Goal: Information Seeking & Learning: Compare options

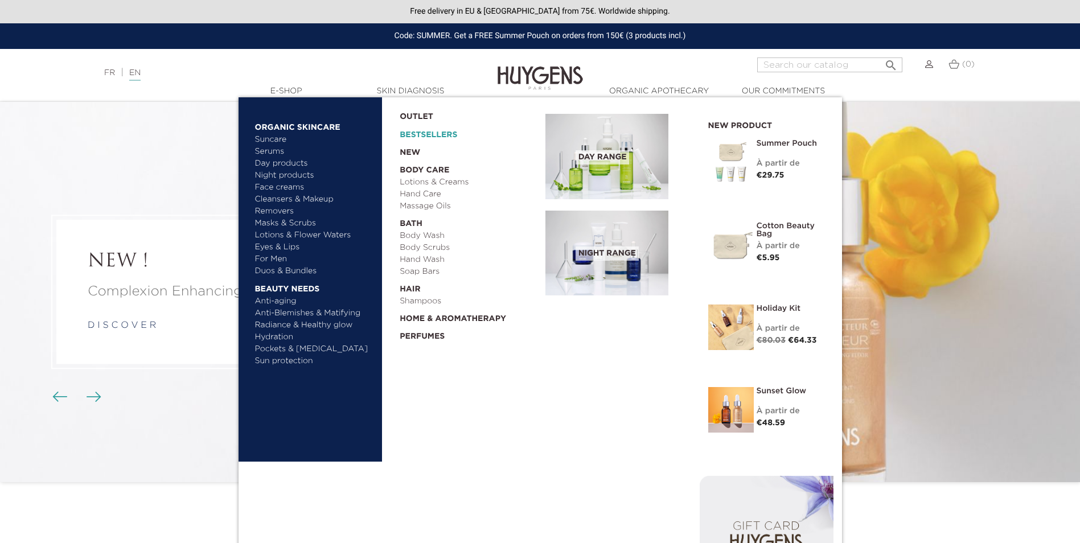
click at [424, 137] on link "Bestsellers" at bounding box center [463, 132] width 127 height 18
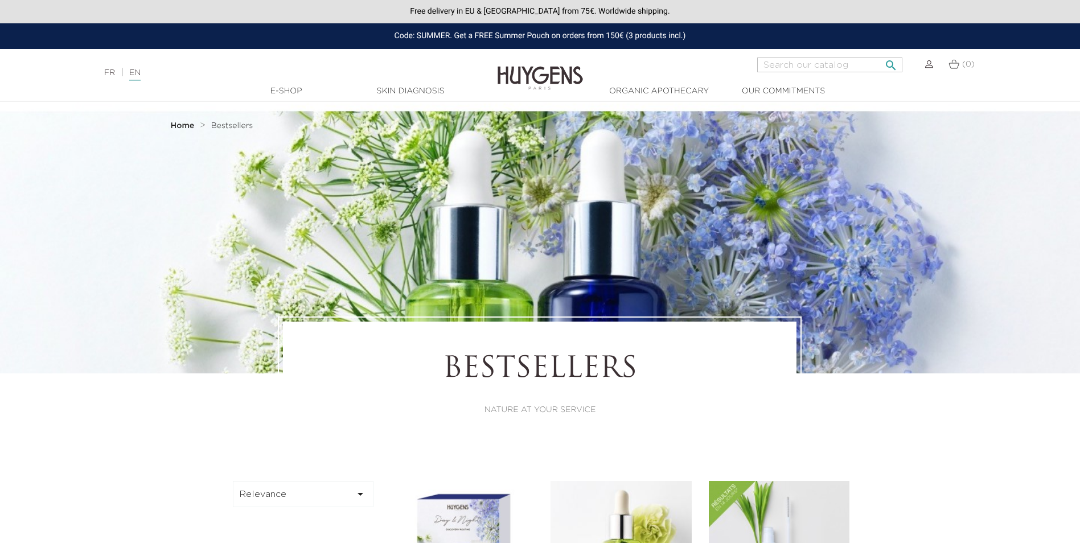
click at [816, 64] on input "Search" at bounding box center [829, 64] width 145 height 15
type input "serum"
click at [880, 54] on button " Search" at bounding box center [890, 61] width 20 height 15
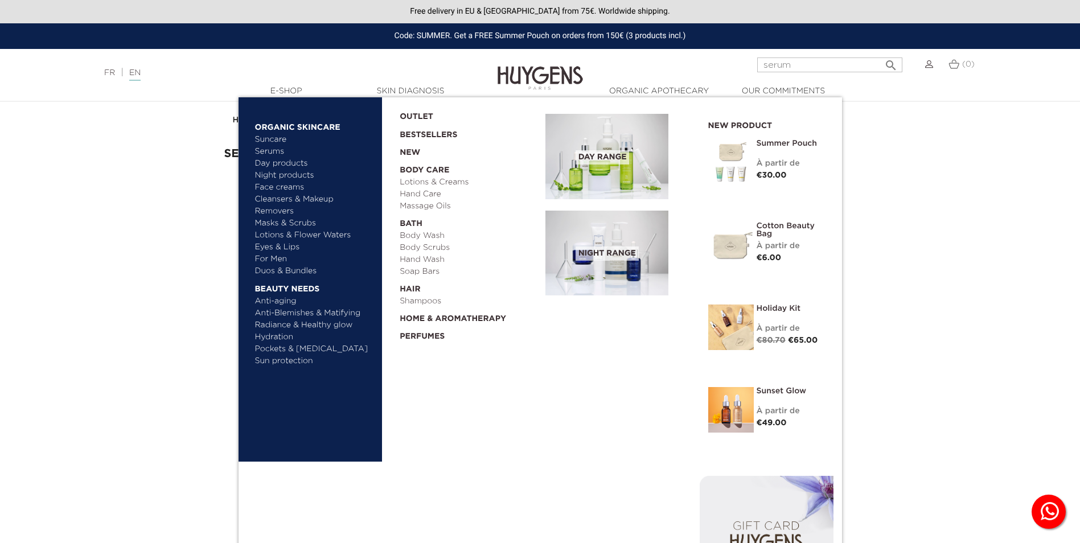
click at [265, 148] on link "Serums" at bounding box center [314, 152] width 119 height 12
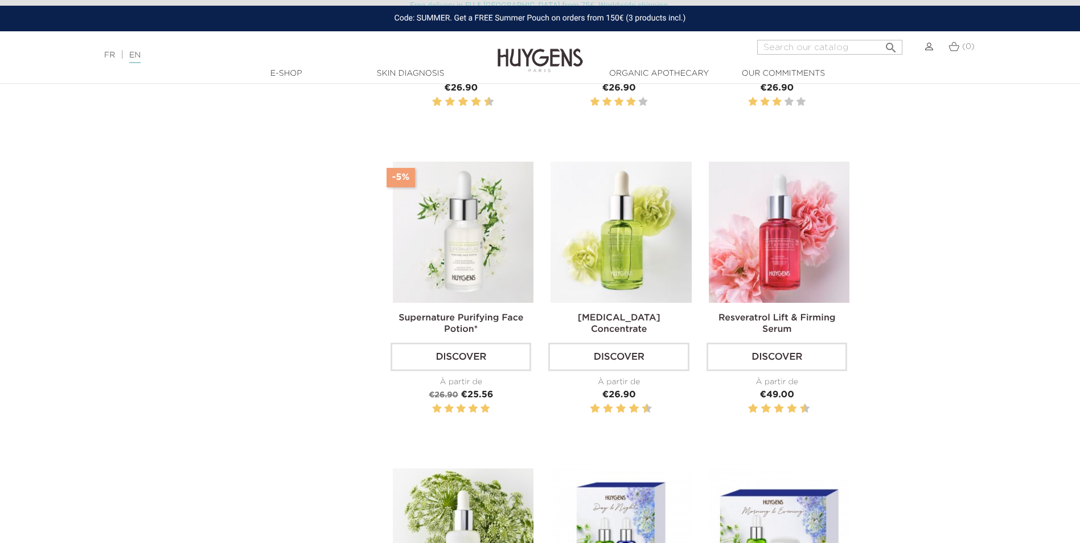
scroll to position [626, 0]
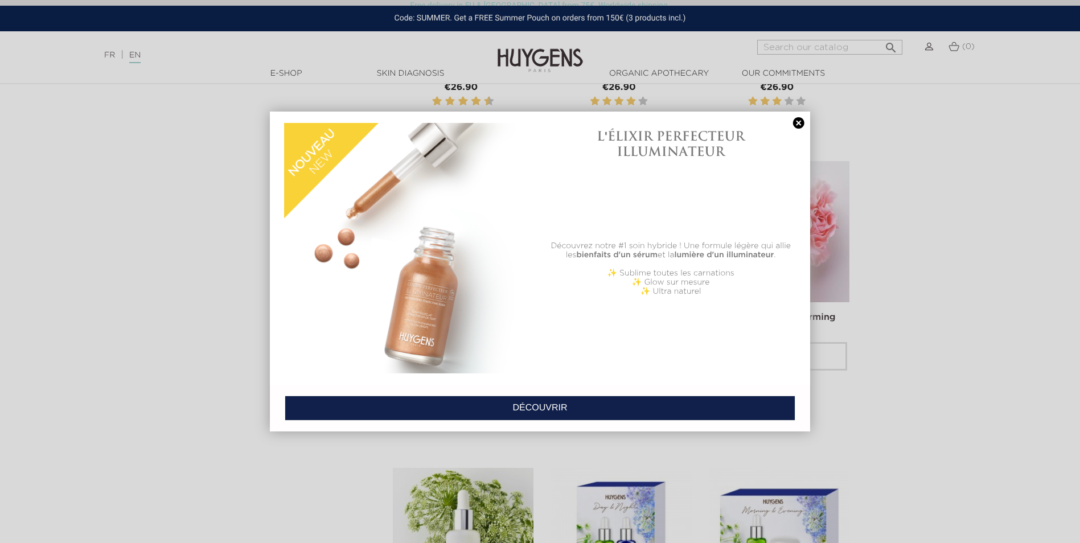
drag, startPoint x: 798, startPoint y: 122, endPoint x: 771, endPoint y: 166, distance: 51.9
click at [798, 122] on link at bounding box center [798, 123] width 16 height 12
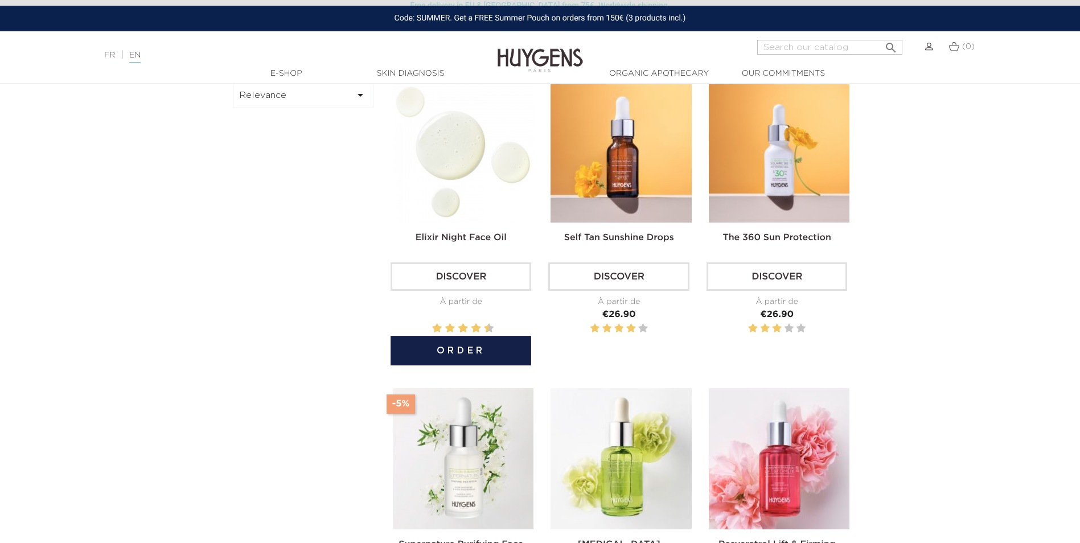
scroll to position [512, 0]
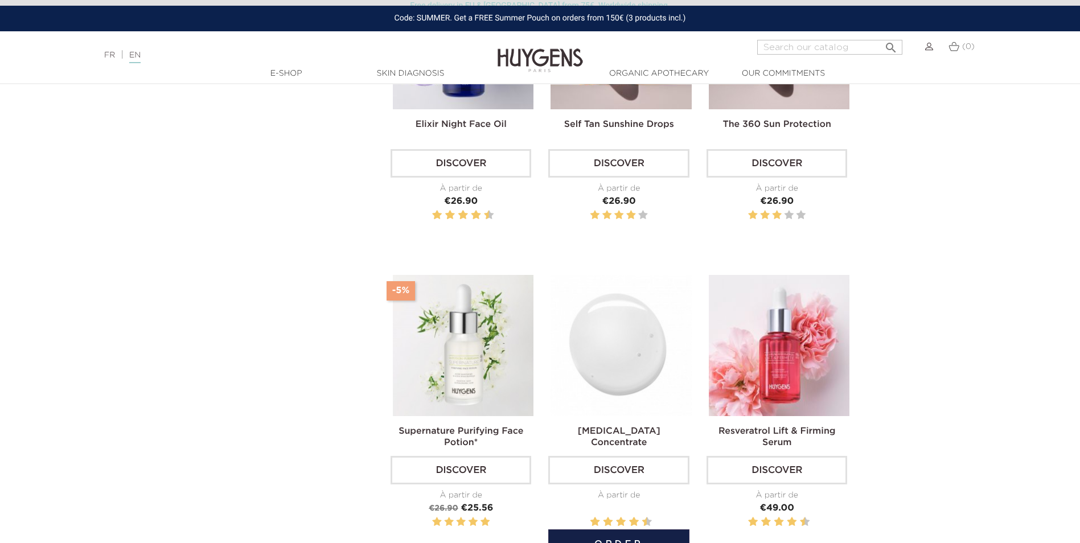
click at [613, 366] on img at bounding box center [620, 345] width 141 height 141
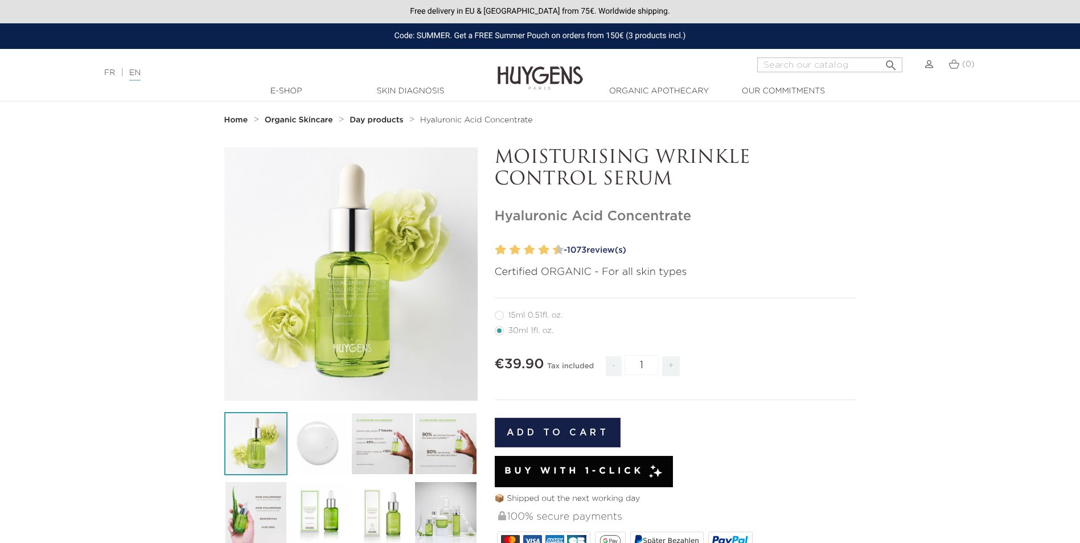
click at [496, 154] on p "MOISTURISING WRINKLE CONTROL SERUM" at bounding box center [675, 169] width 361 height 44
drag, startPoint x: 497, startPoint y: 215, endPoint x: 711, endPoint y: 238, distance: 215.9
click at [711, 238] on div "MOISTURISING WRINKLE CONTROL SERUM Hyaluronic Acid Concentrate" at bounding box center [675, 502] width 378 height 710
drag, startPoint x: 697, startPoint y: 219, endPoint x: 485, endPoint y: 207, distance: 212.6
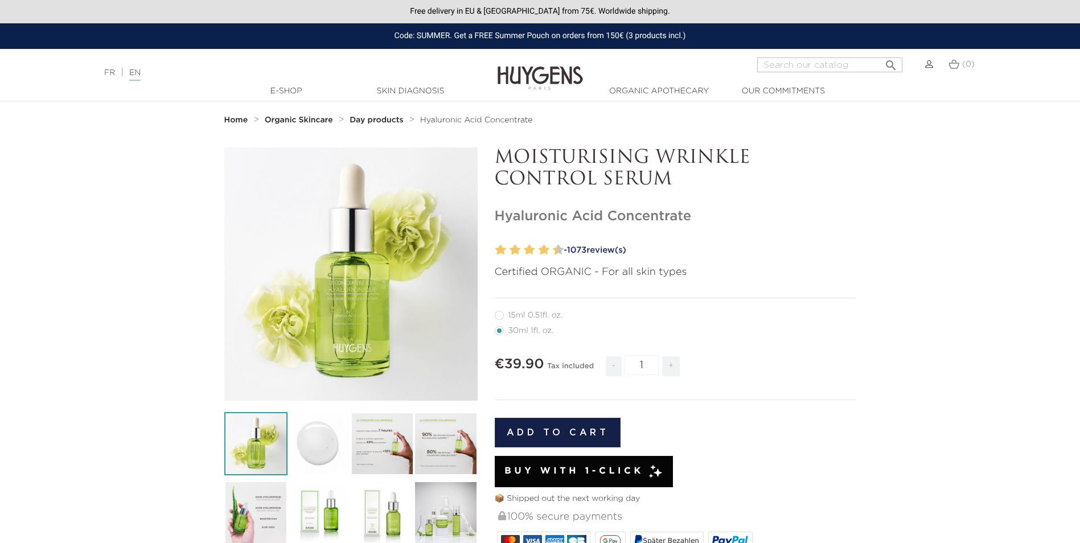
click at [485, 207] on div " " at bounding box center [540, 502] width 649 height 710
click at [487, 208] on div "MOISTURISING WRINKLE CONTROL SERUM Hyaluronic Acid Concentrate" at bounding box center [675, 502] width 378 height 710
drag, startPoint x: 696, startPoint y: 219, endPoint x: 498, endPoint y: 209, distance: 198.3
click at [498, 209] on h1 "[MEDICAL_DATA] Concentrate" at bounding box center [675, 216] width 361 height 17
copy h1 "[MEDICAL_DATA] Concentrate"
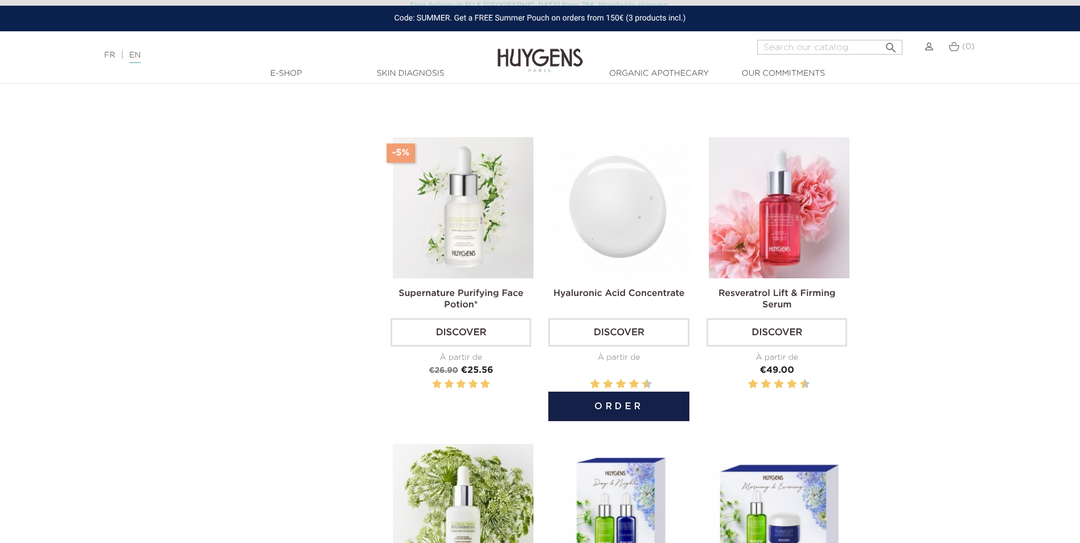
scroll to position [683, 0]
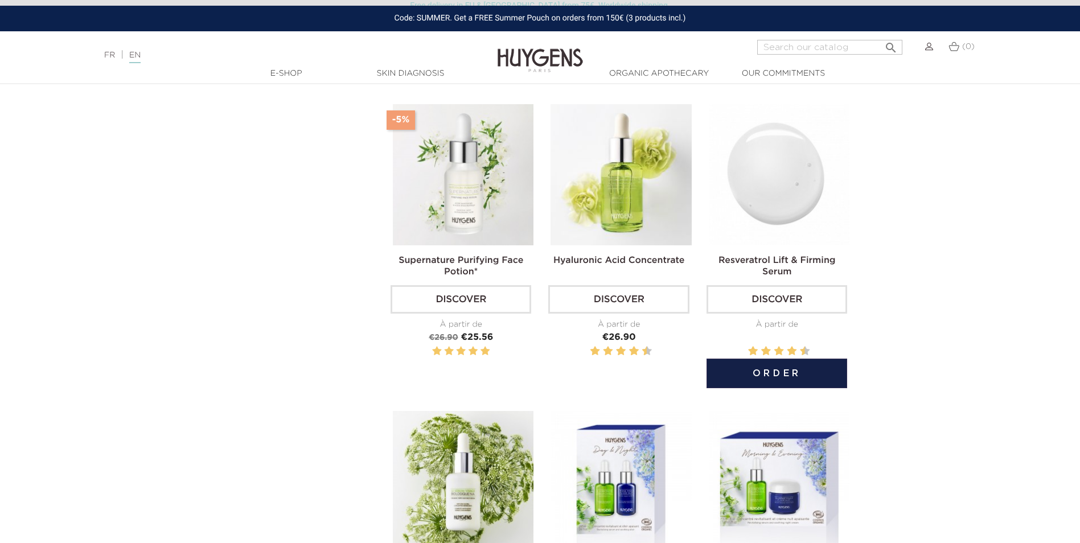
click at [786, 193] on img at bounding box center [779, 174] width 141 height 141
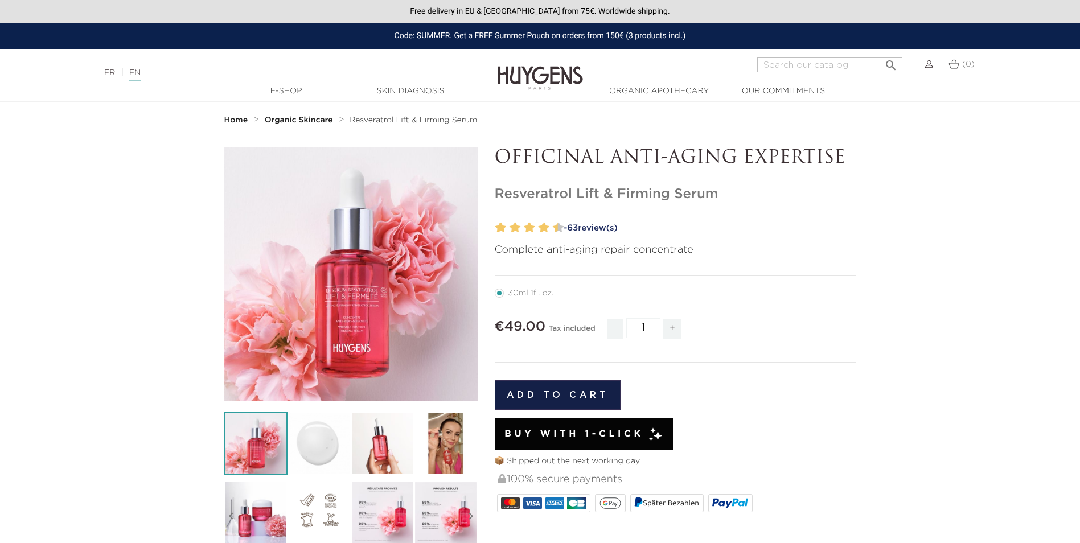
drag, startPoint x: 497, startPoint y: 195, endPoint x: 756, endPoint y: 193, distance: 259.5
click at [756, 193] on h1 "Resveratrol Lift & Firming Serum" at bounding box center [675, 194] width 361 height 17
copy h1 "Resveratrol Lift & Firming Serum"
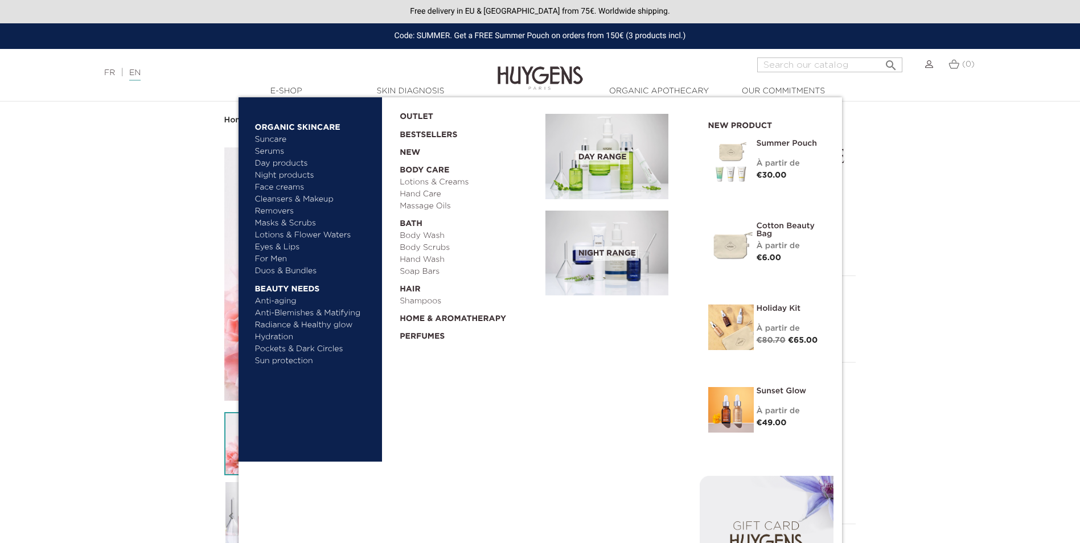
click at [281, 168] on link "Day products" at bounding box center [314, 164] width 119 height 12
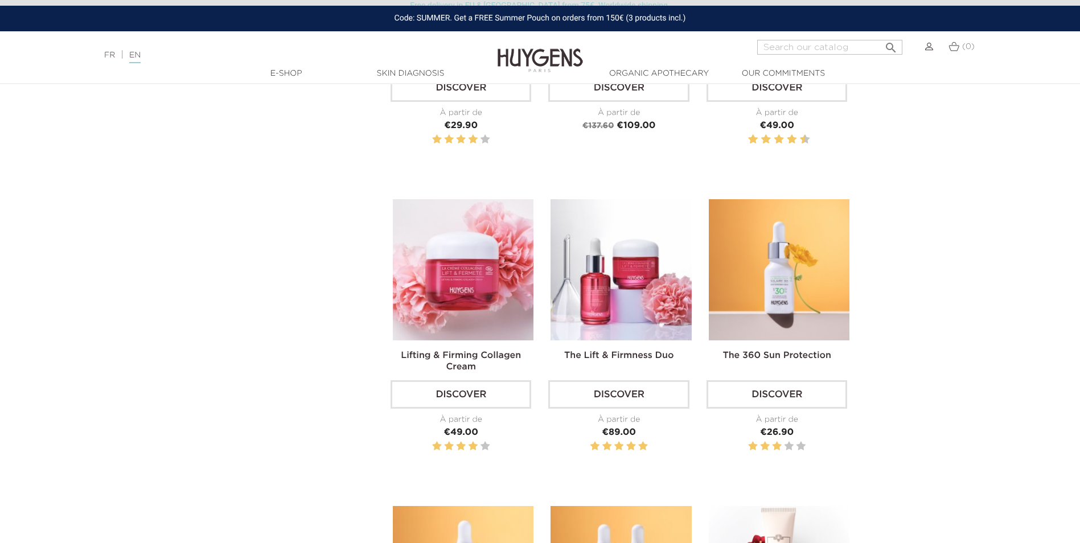
scroll to position [1309, 0]
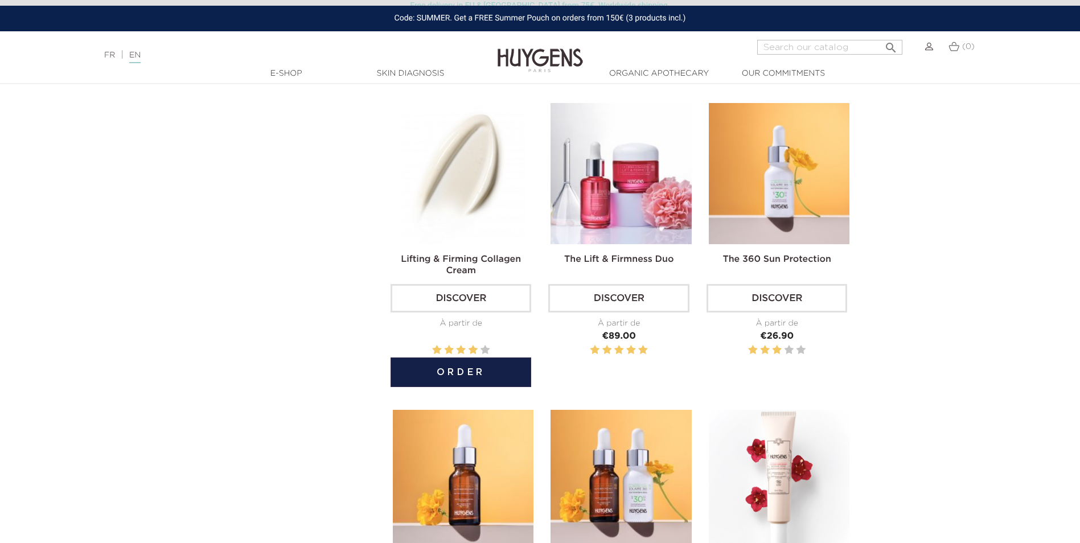
click at [466, 182] on img at bounding box center [463, 173] width 141 height 141
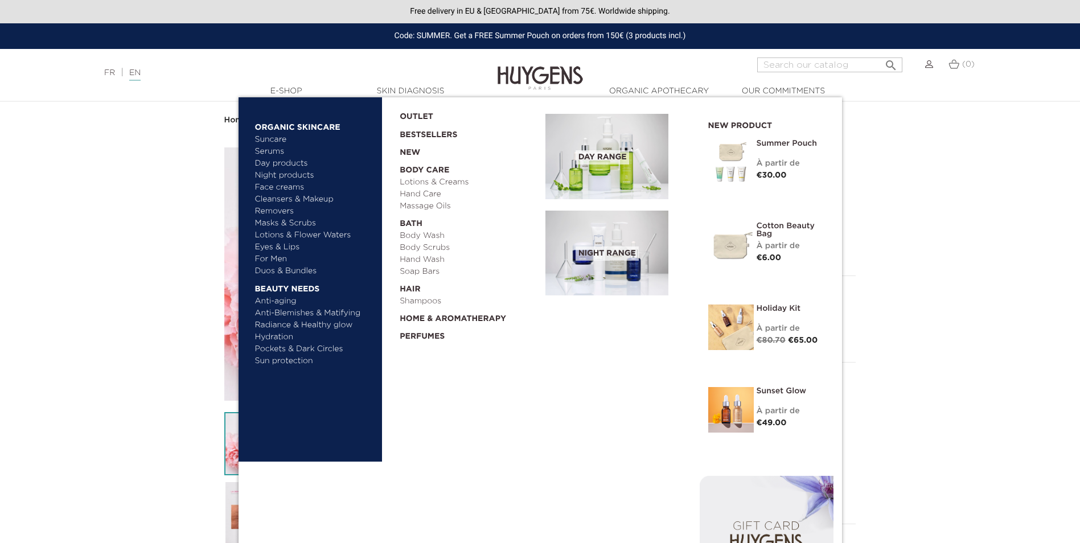
click at [278, 178] on link "Night products" at bounding box center [309, 176] width 109 height 12
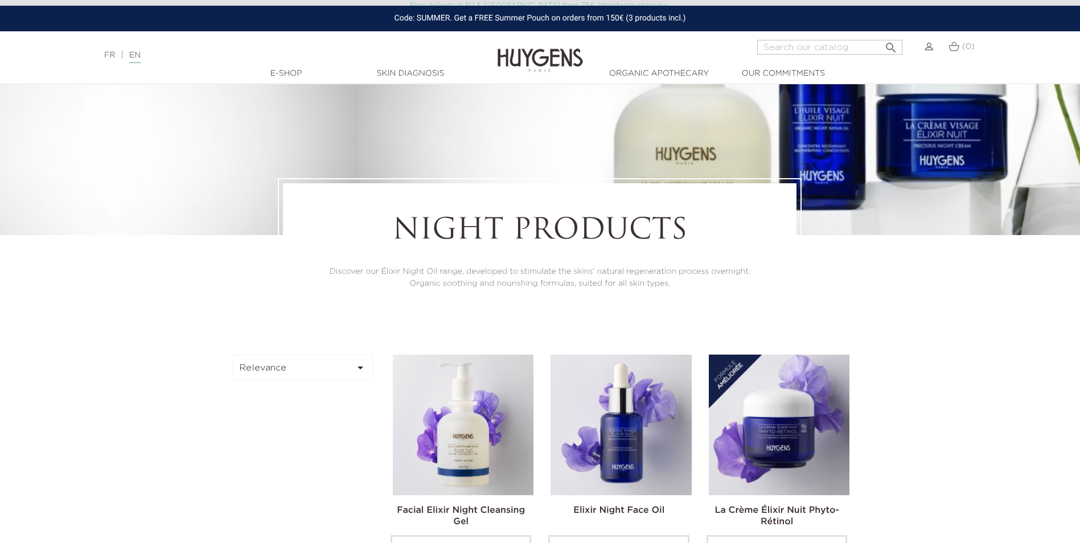
scroll to position [57, 0]
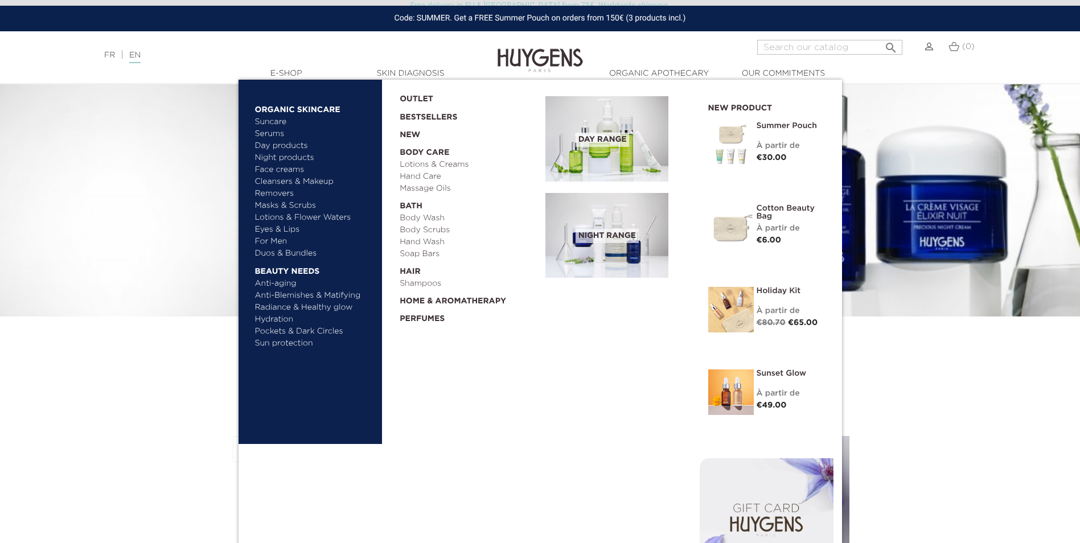
click at [270, 146] on link "Day products" at bounding box center [314, 146] width 119 height 12
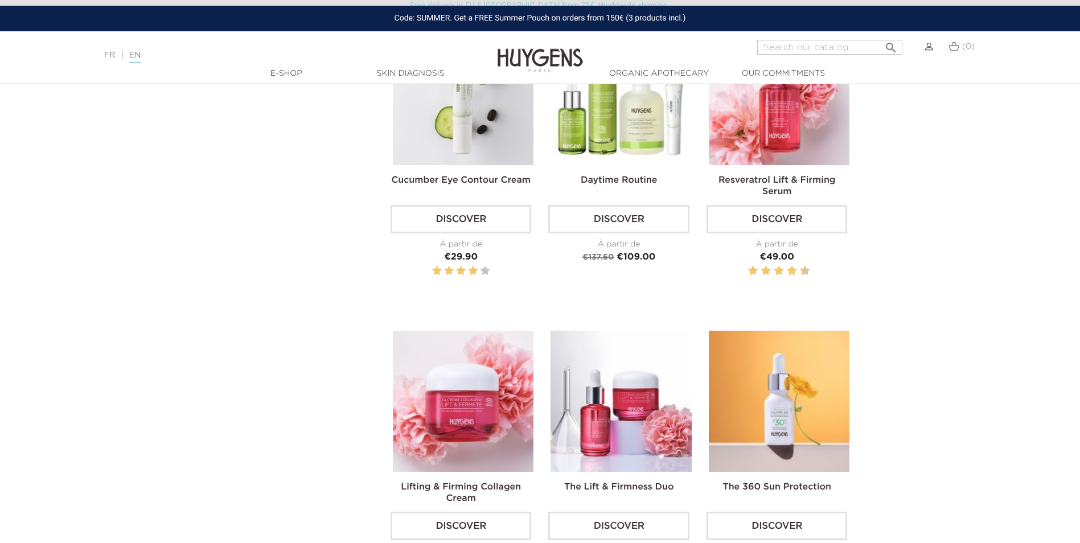
scroll to position [1252, 0]
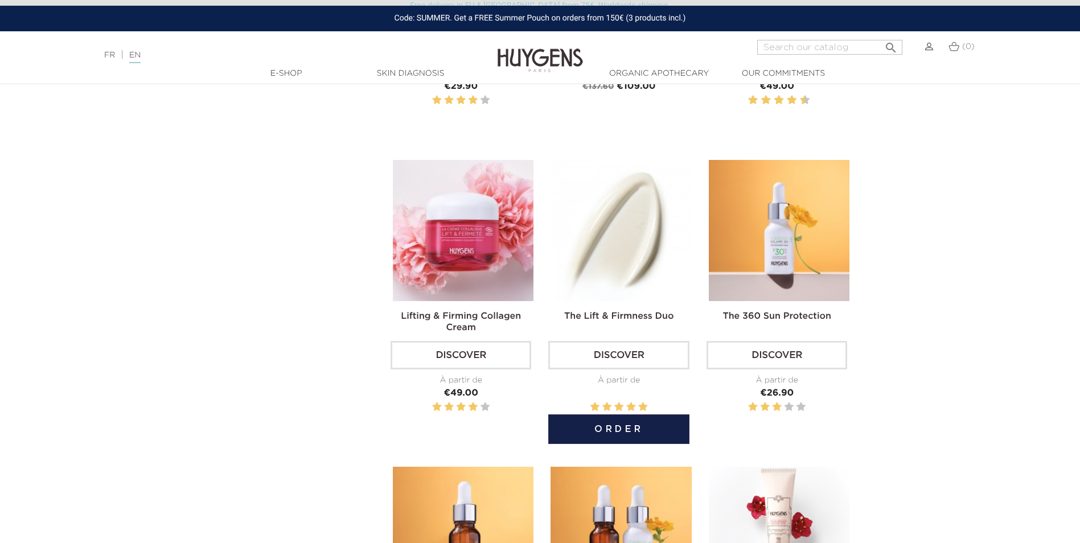
click at [588, 251] on img at bounding box center [620, 230] width 141 height 141
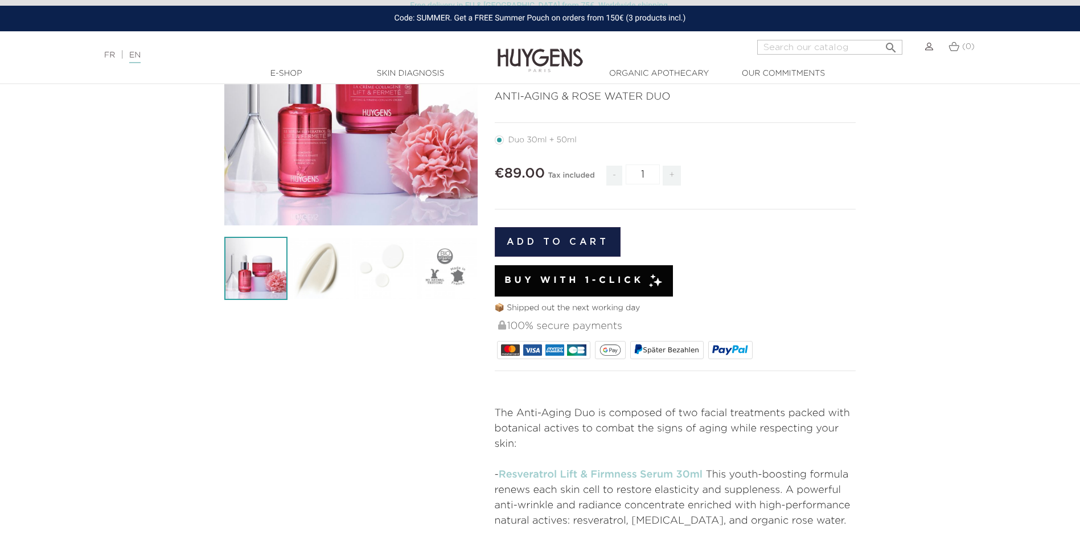
scroll to position [57, 0]
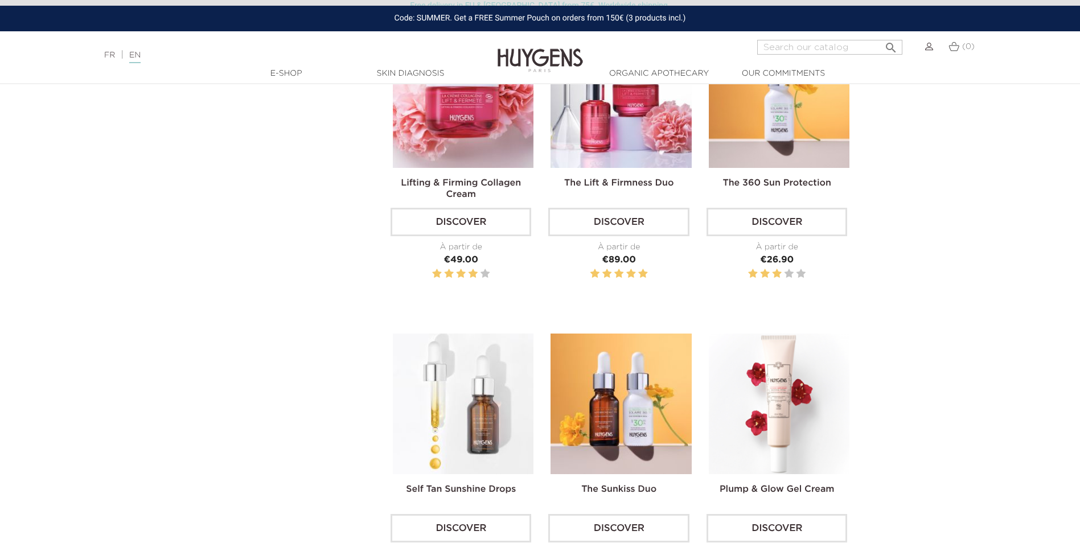
scroll to position [1309, 0]
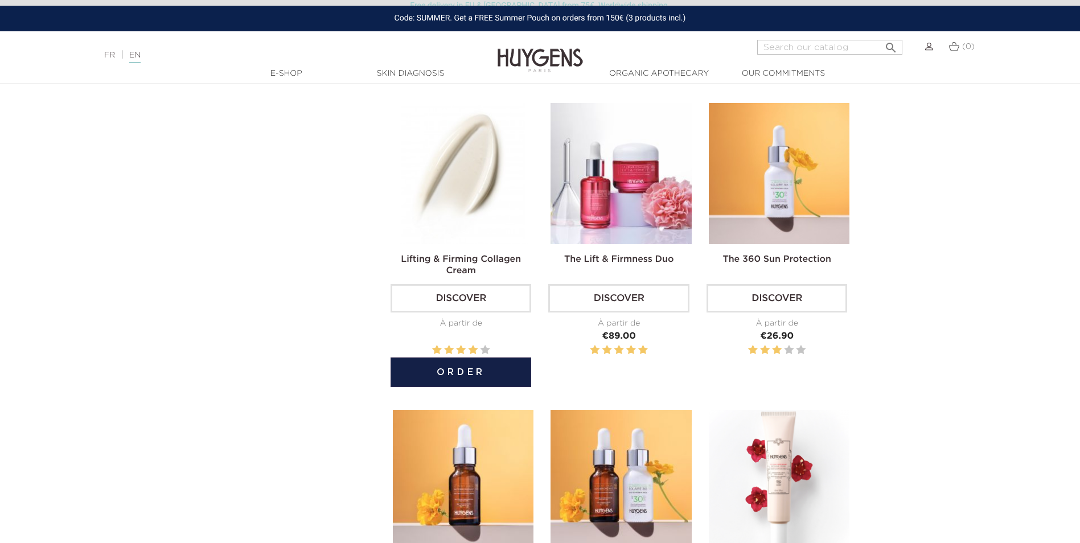
click at [470, 185] on img at bounding box center [463, 173] width 141 height 141
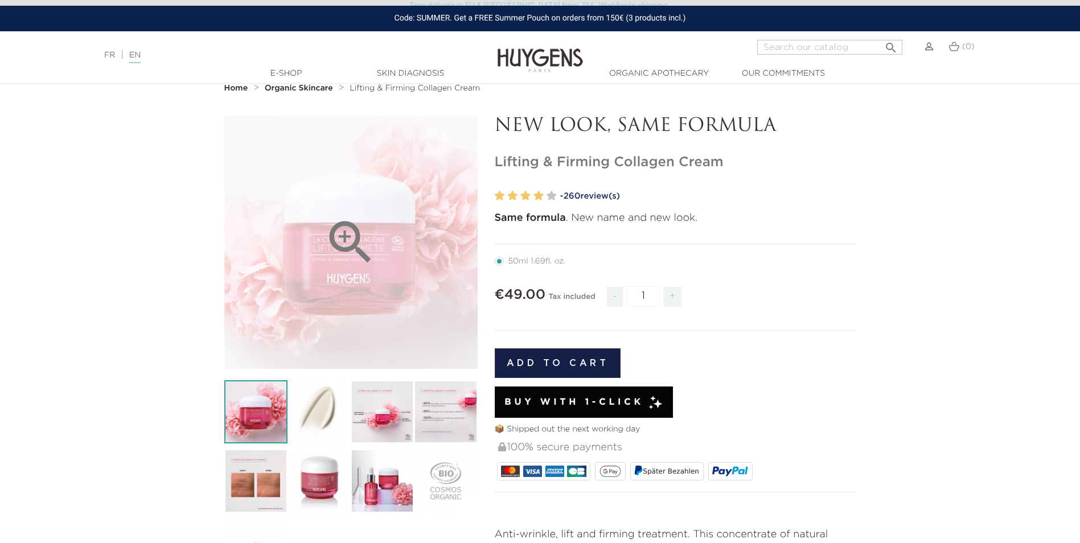
scroll to position [57, 0]
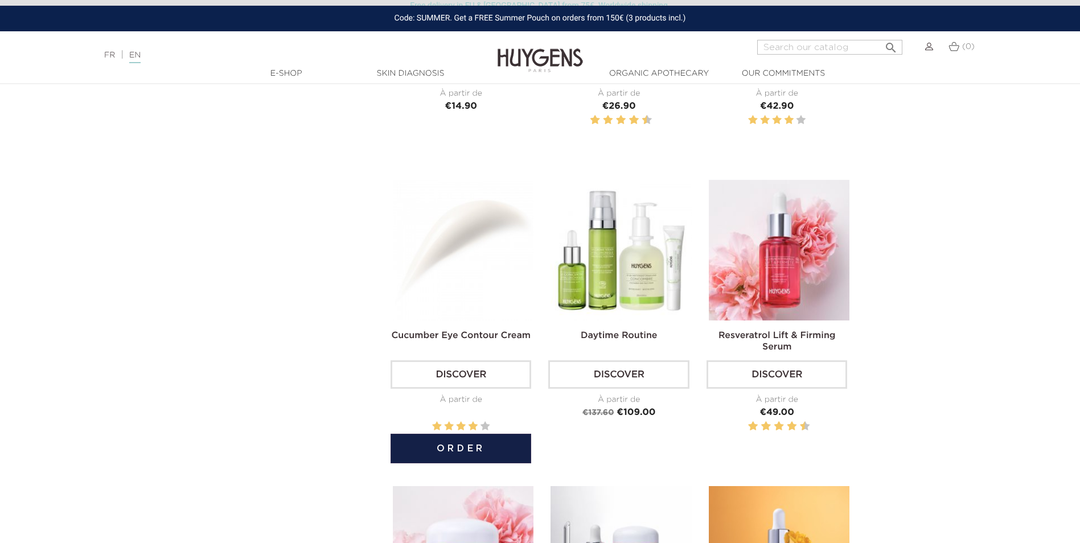
scroll to position [1081, 0]
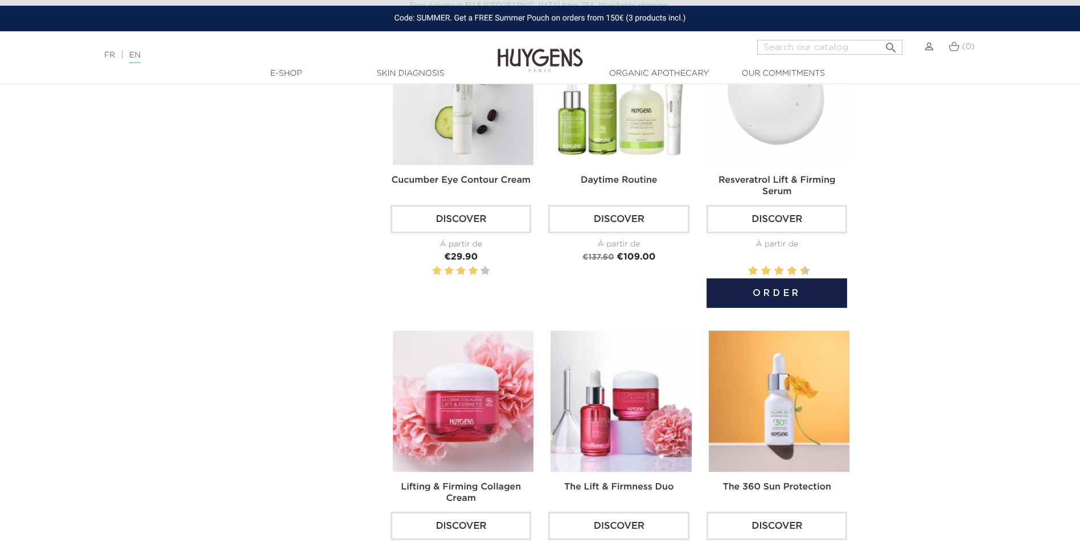
click at [790, 124] on img at bounding box center [779, 94] width 141 height 141
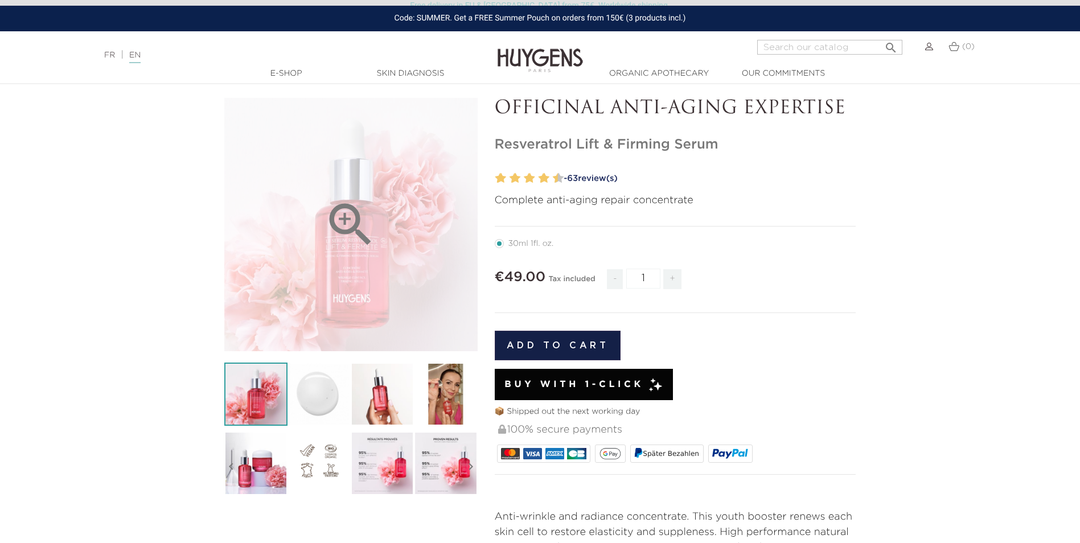
scroll to position [114, 0]
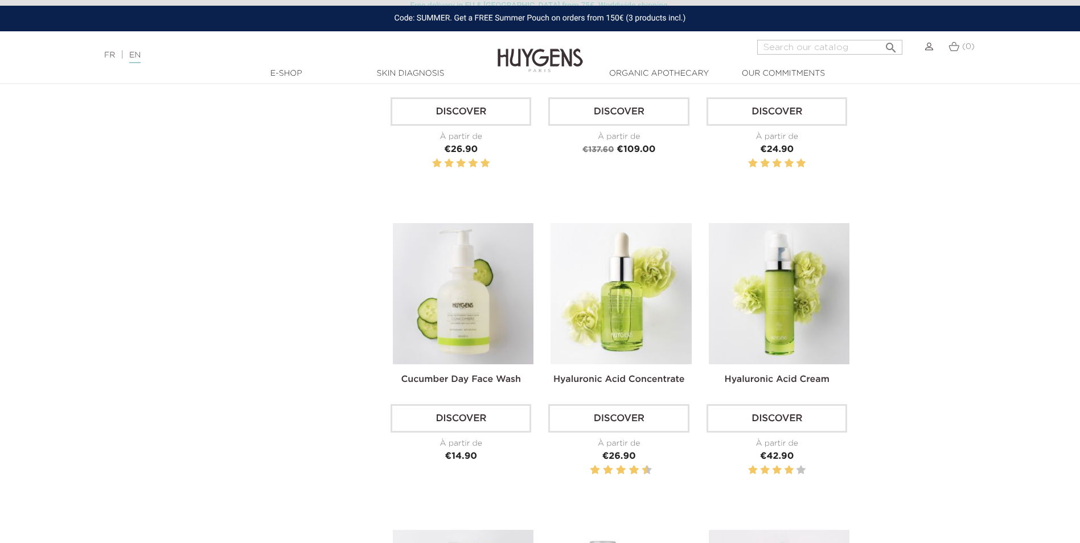
scroll to position [512, 0]
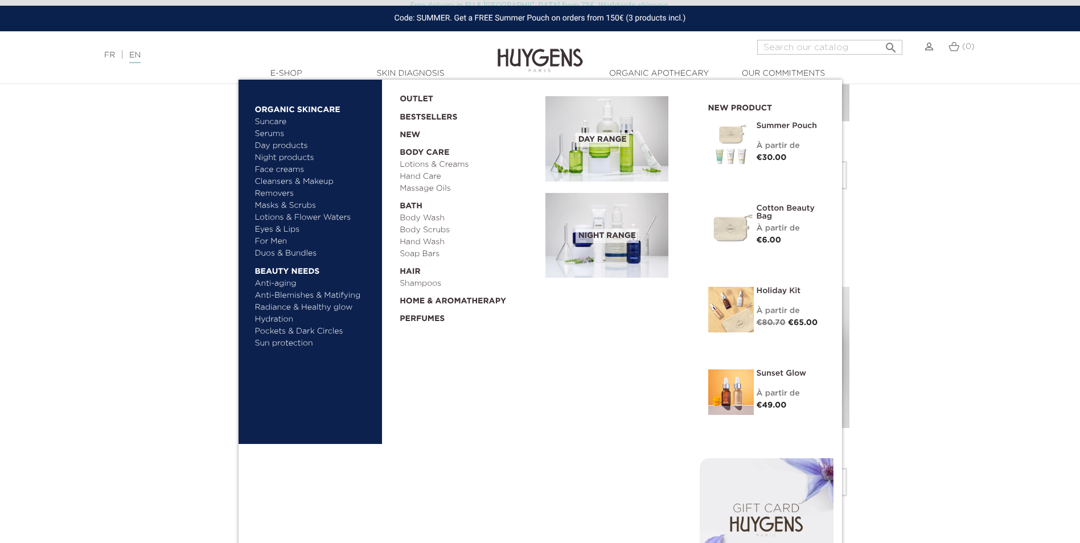
click at [273, 134] on link "Serums" at bounding box center [314, 134] width 119 height 12
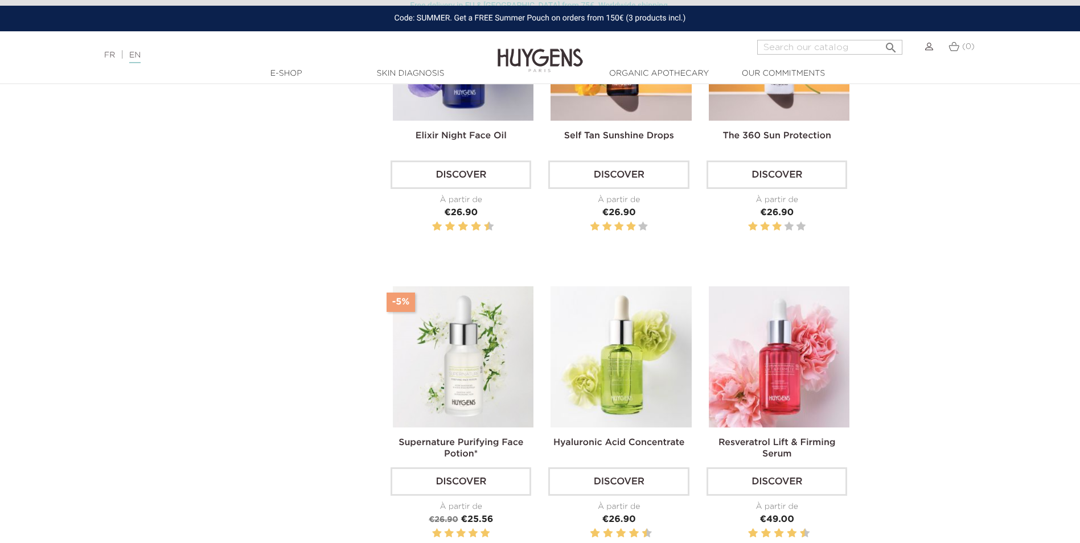
scroll to position [512, 0]
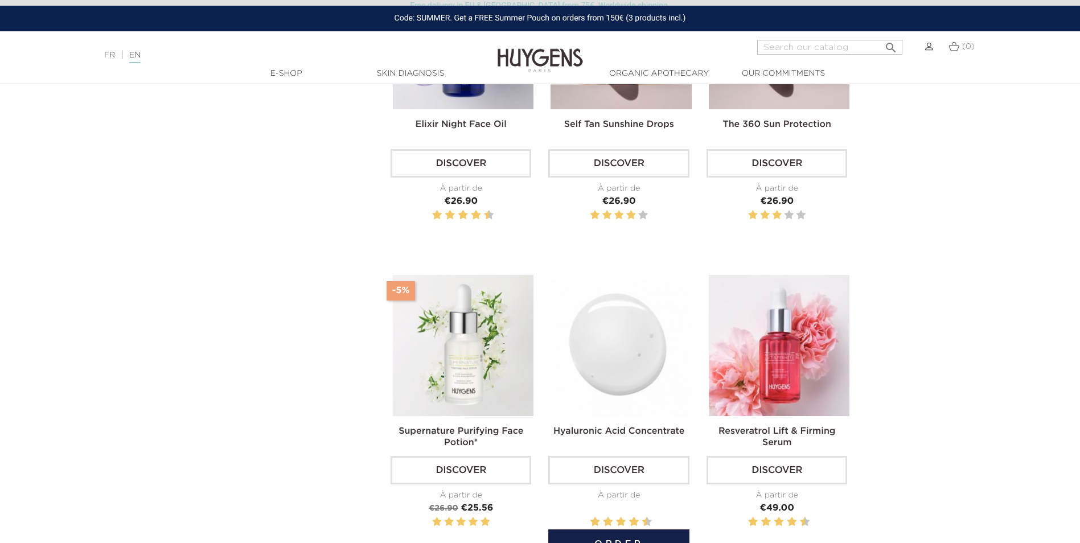
click at [606, 336] on img at bounding box center [620, 345] width 141 height 141
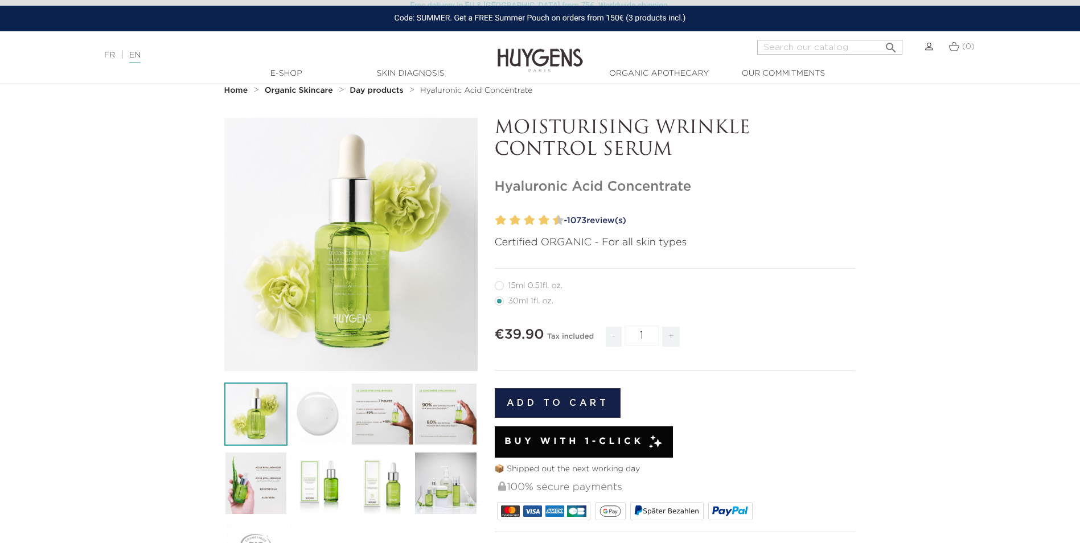
scroll to position [57, 0]
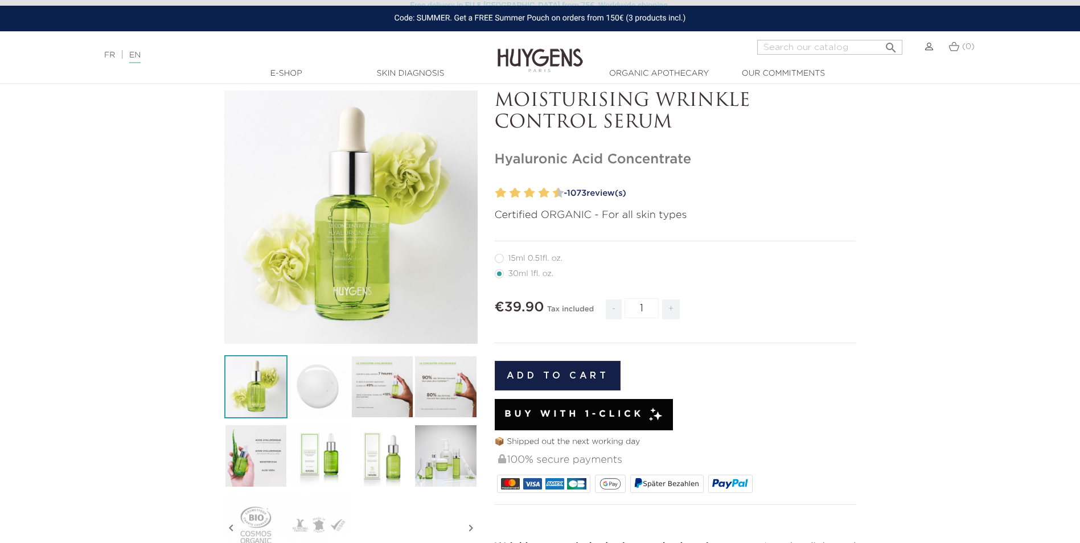
click at [257, 380] on img at bounding box center [255, 386] width 63 height 63
click at [257, 402] on img at bounding box center [255, 386] width 63 height 63
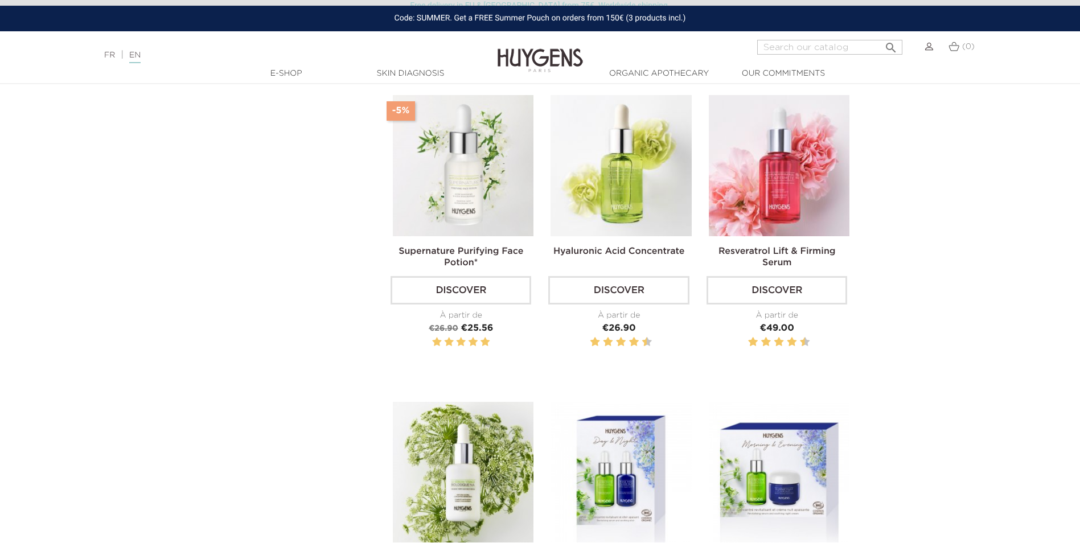
scroll to position [569, 0]
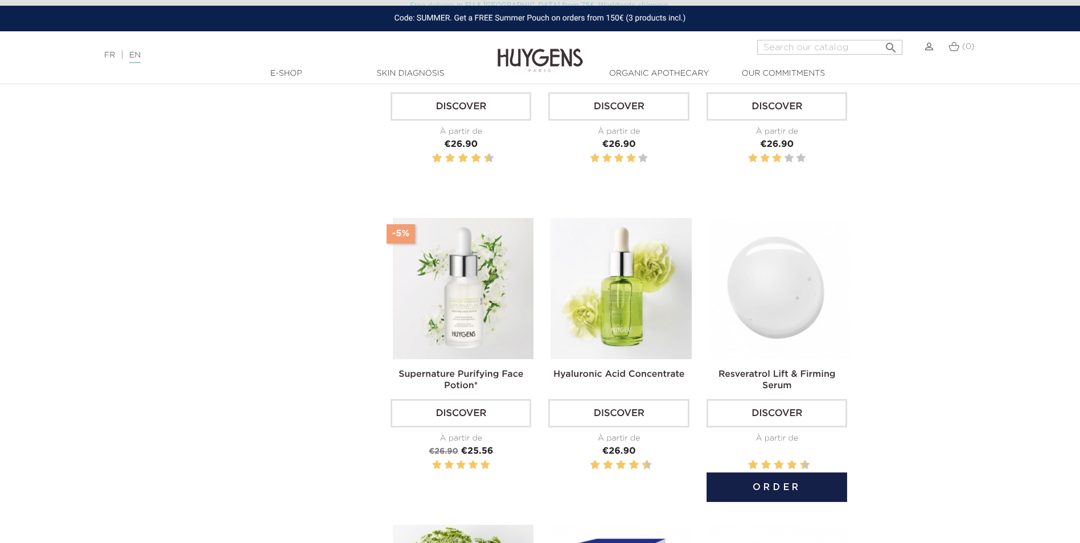
click at [773, 288] on img at bounding box center [779, 288] width 141 height 141
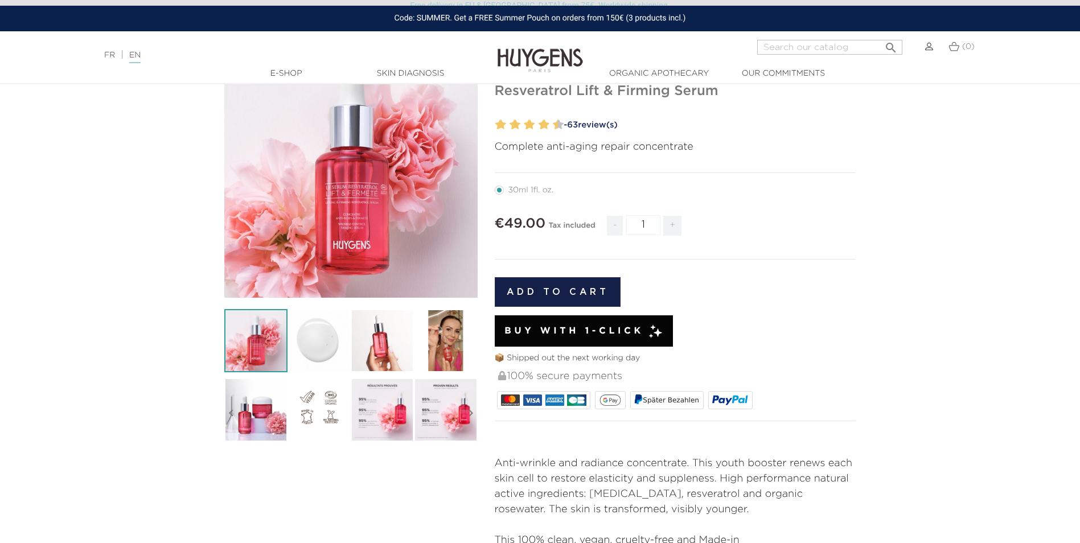
scroll to position [114, 0]
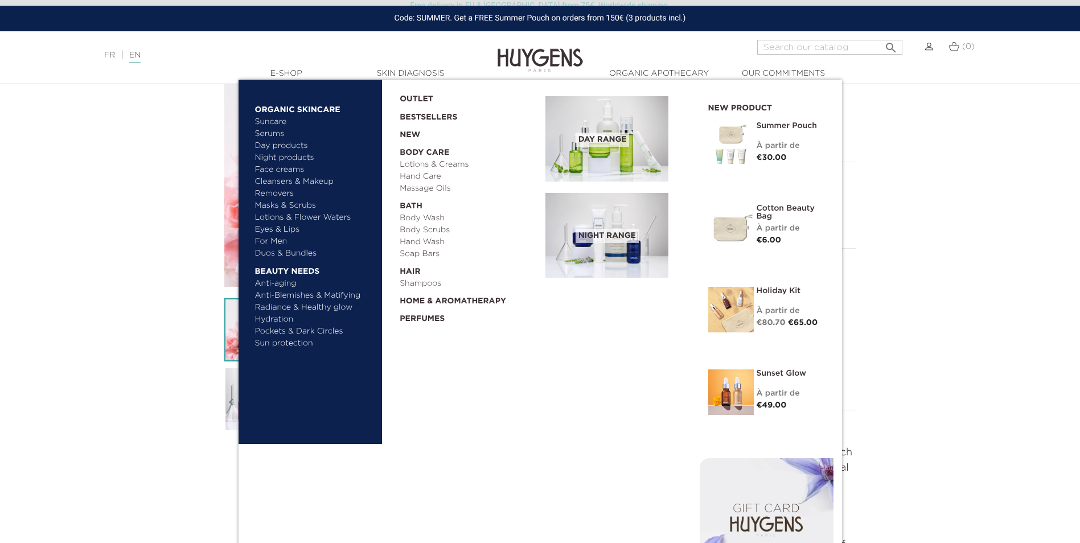
click at [277, 153] on link "Night products" at bounding box center [309, 158] width 109 height 12
